Goal: Book appointment/travel/reservation

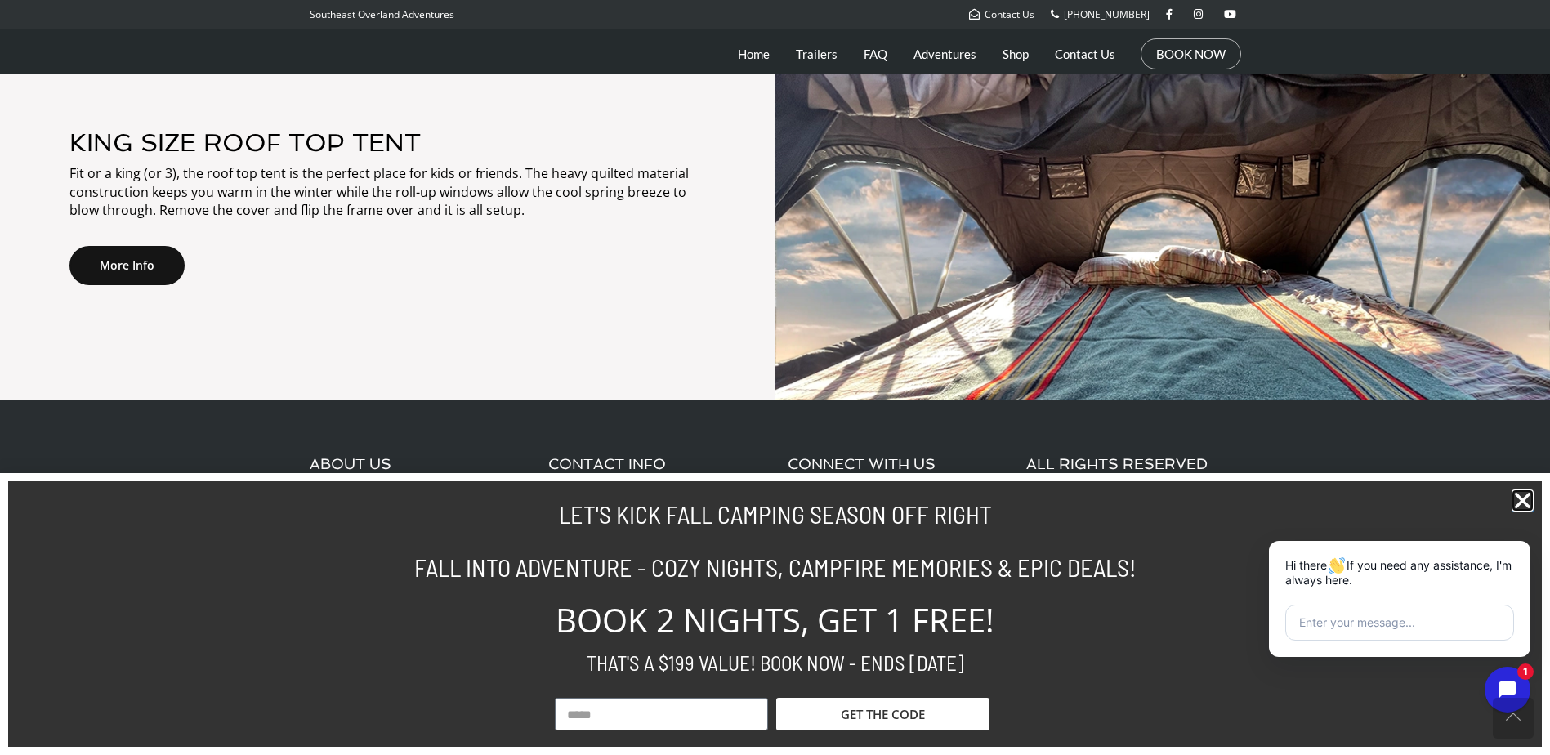
scroll to position [2629, 0]
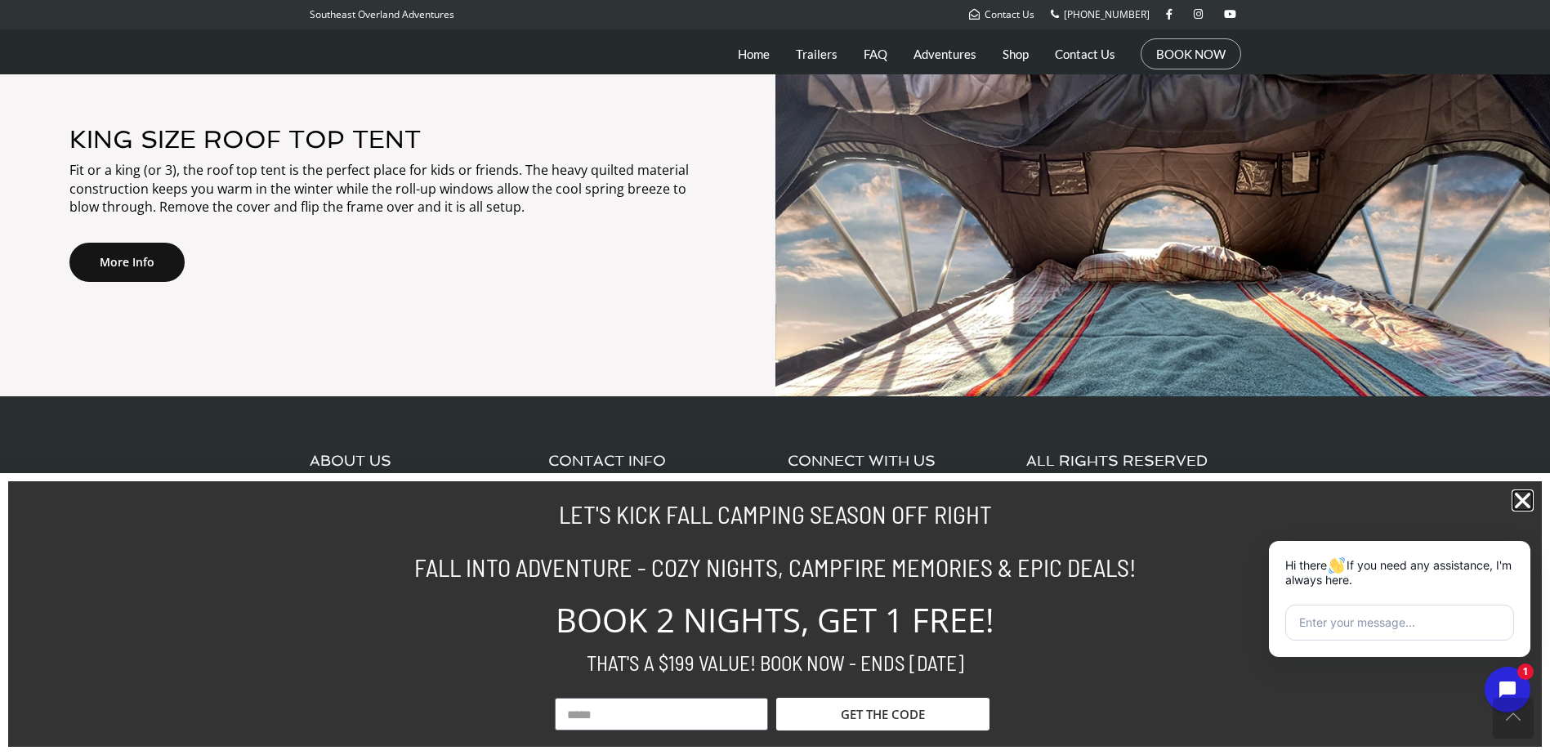
click at [1523, 493] on icon "Close" at bounding box center [1522, 500] width 22 height 22
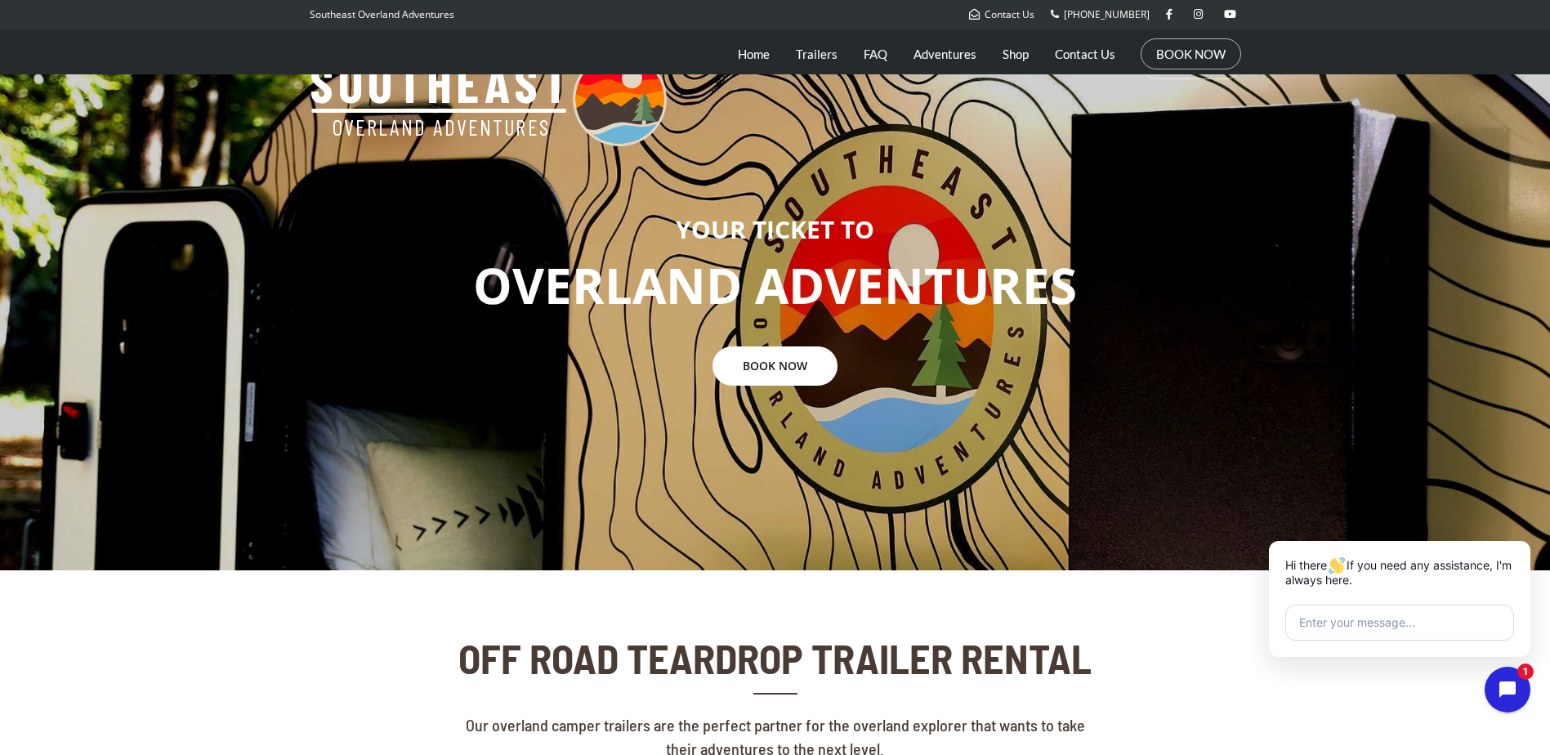
scroll to position [0, 0]
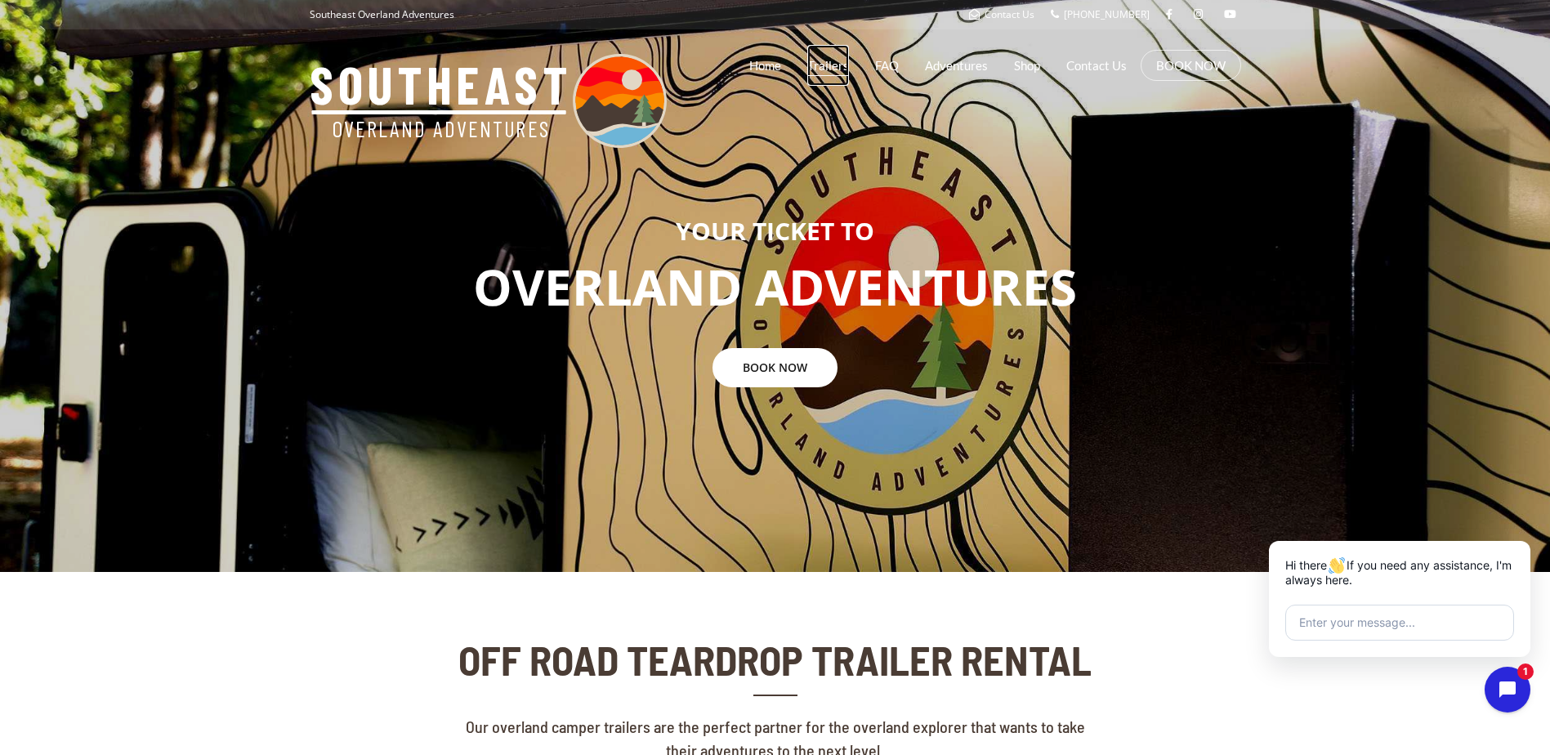
click at [829, 59] on link "Trailers" at bounding box center [828, 65] width 42 height 41
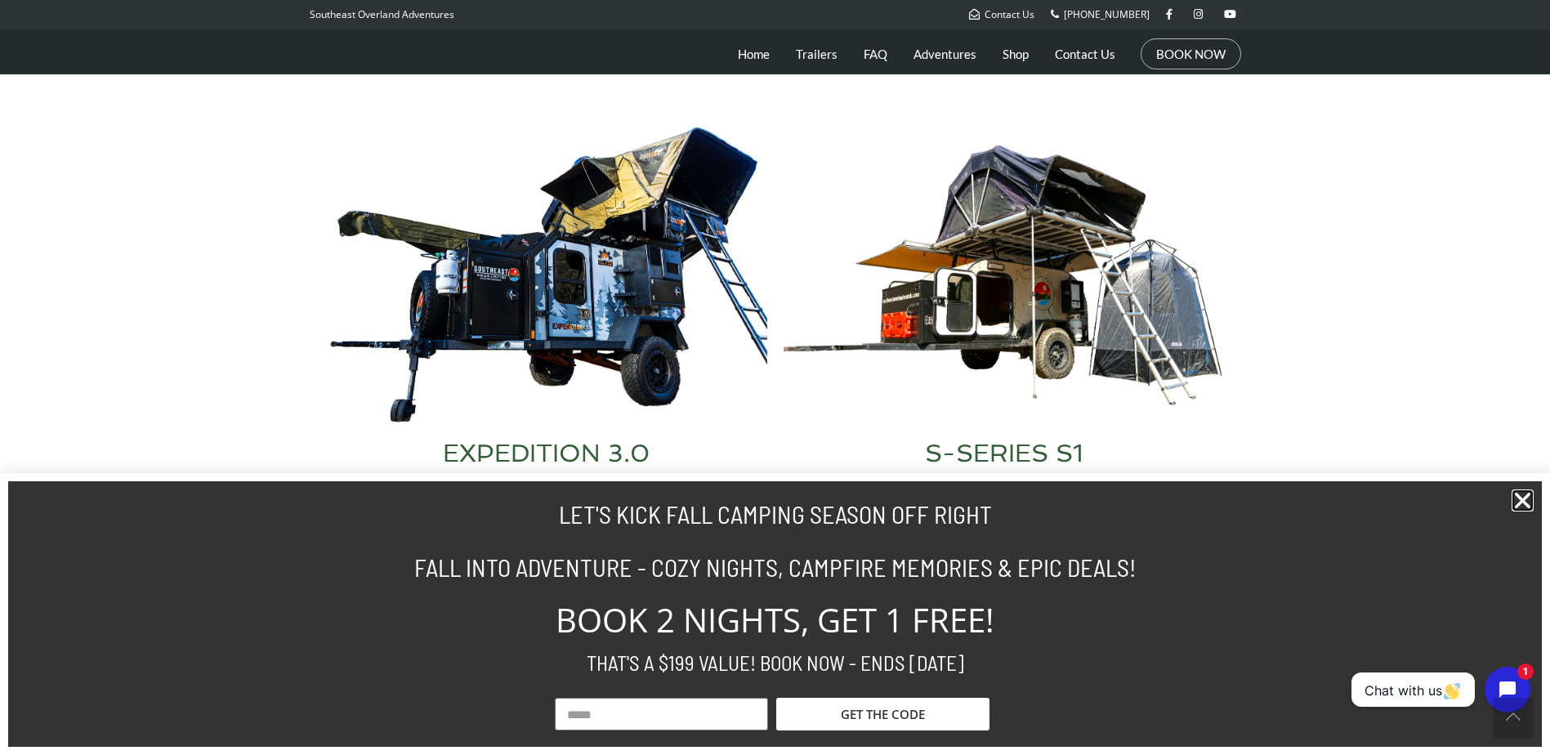
scroll to position [766, 0]
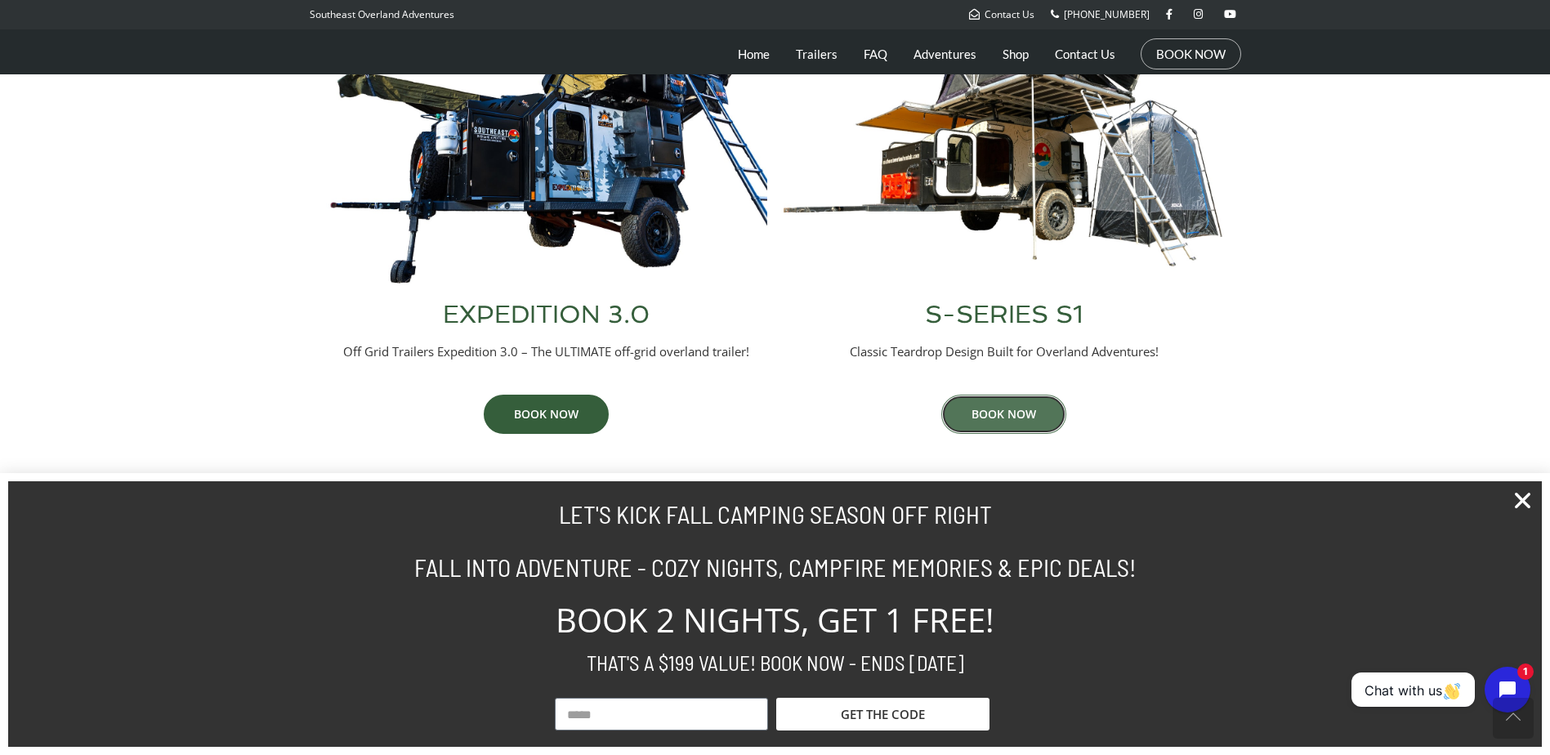
click at [1009, 416] on link "BOOK NOW" at bounding box center [1003, 414] width 125 height 39
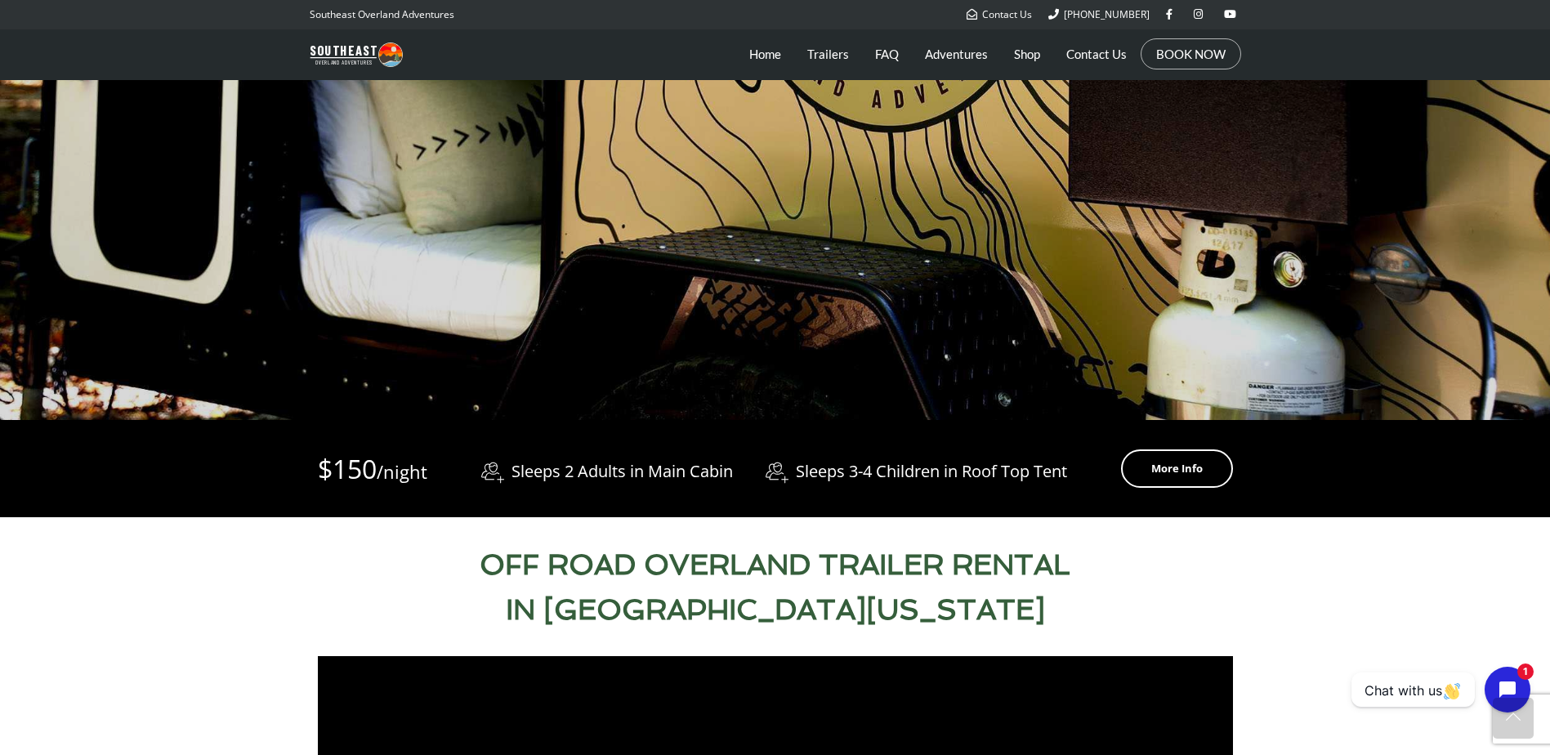
scroll to position [163, 0]
